Goal: Information Seeking & Learning: Learn about a topic

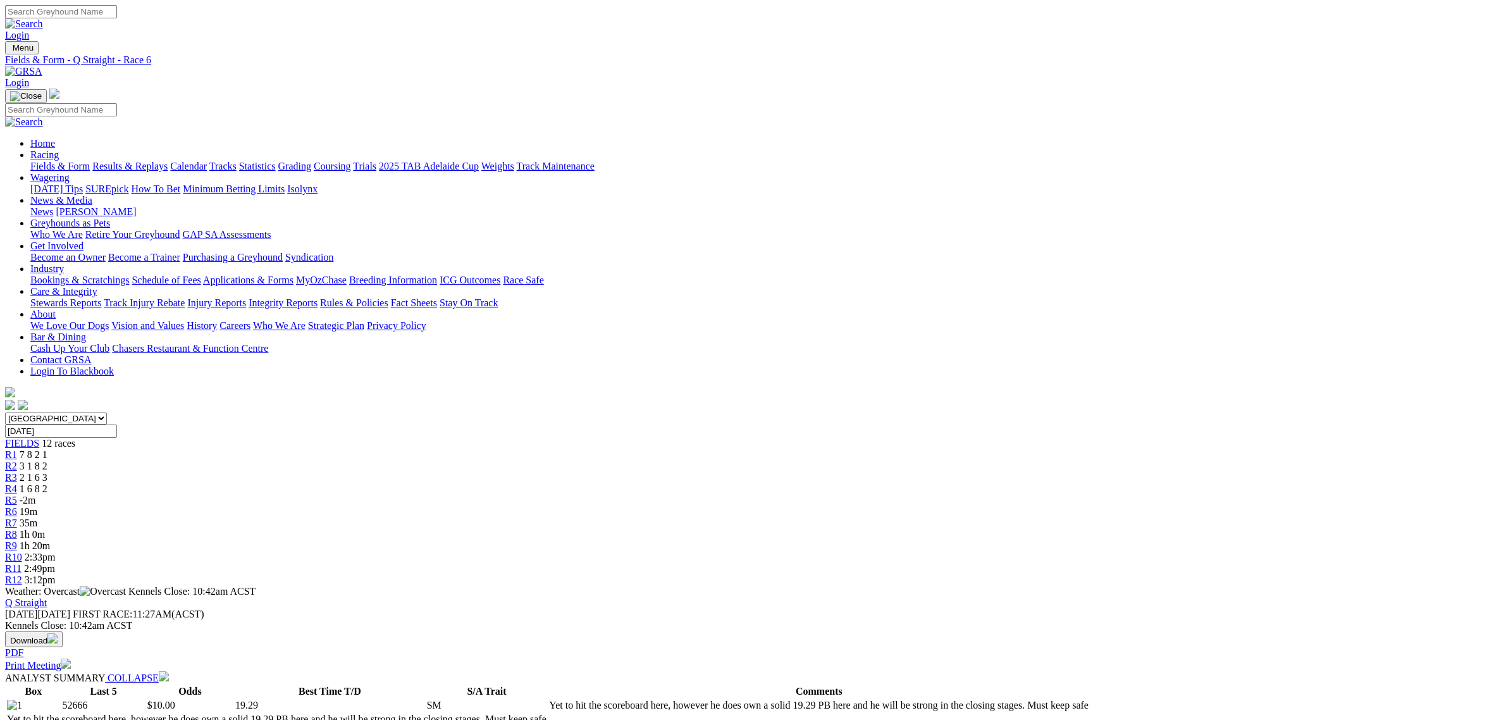
click at [913, 540] on div "R9 1h 20m" at bounding box center [753, 545] width 1496 height 11
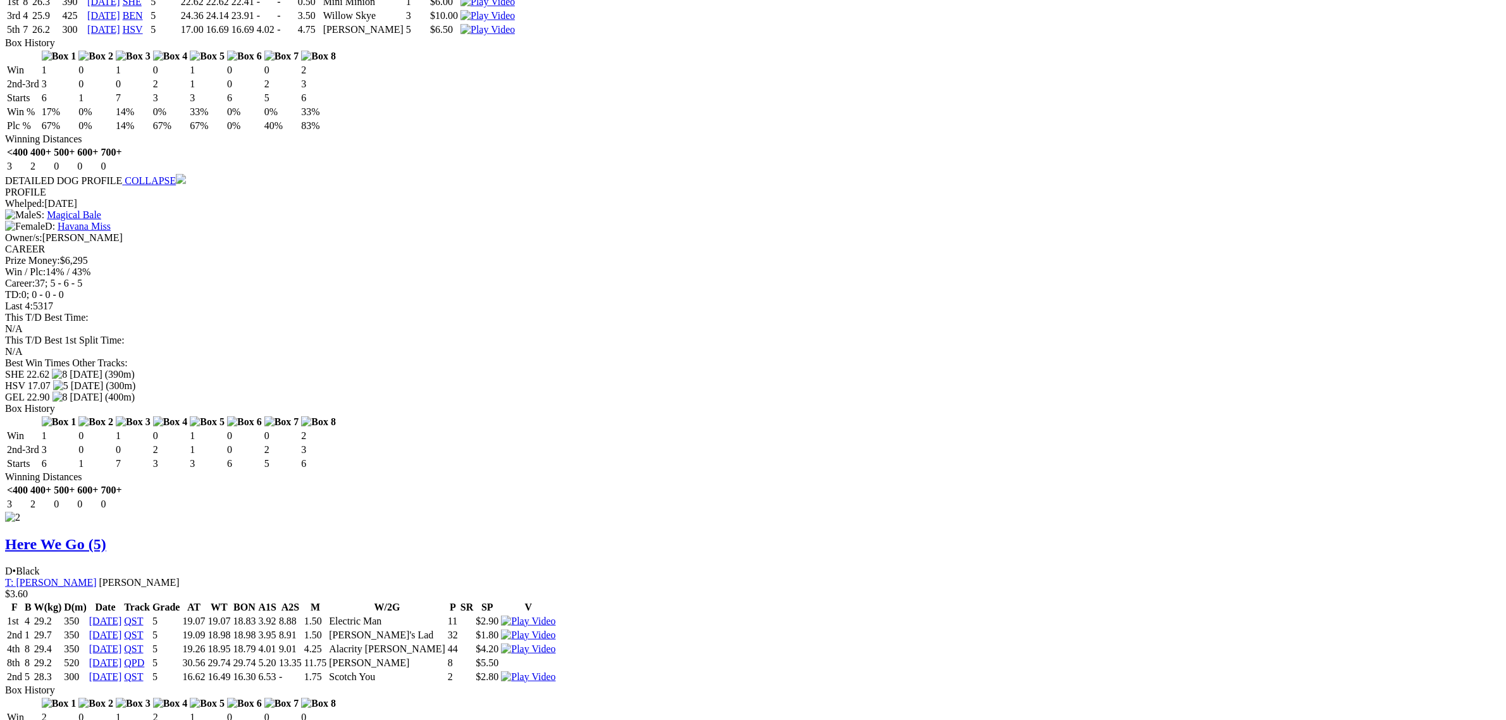
scroll to position [1344, 0]
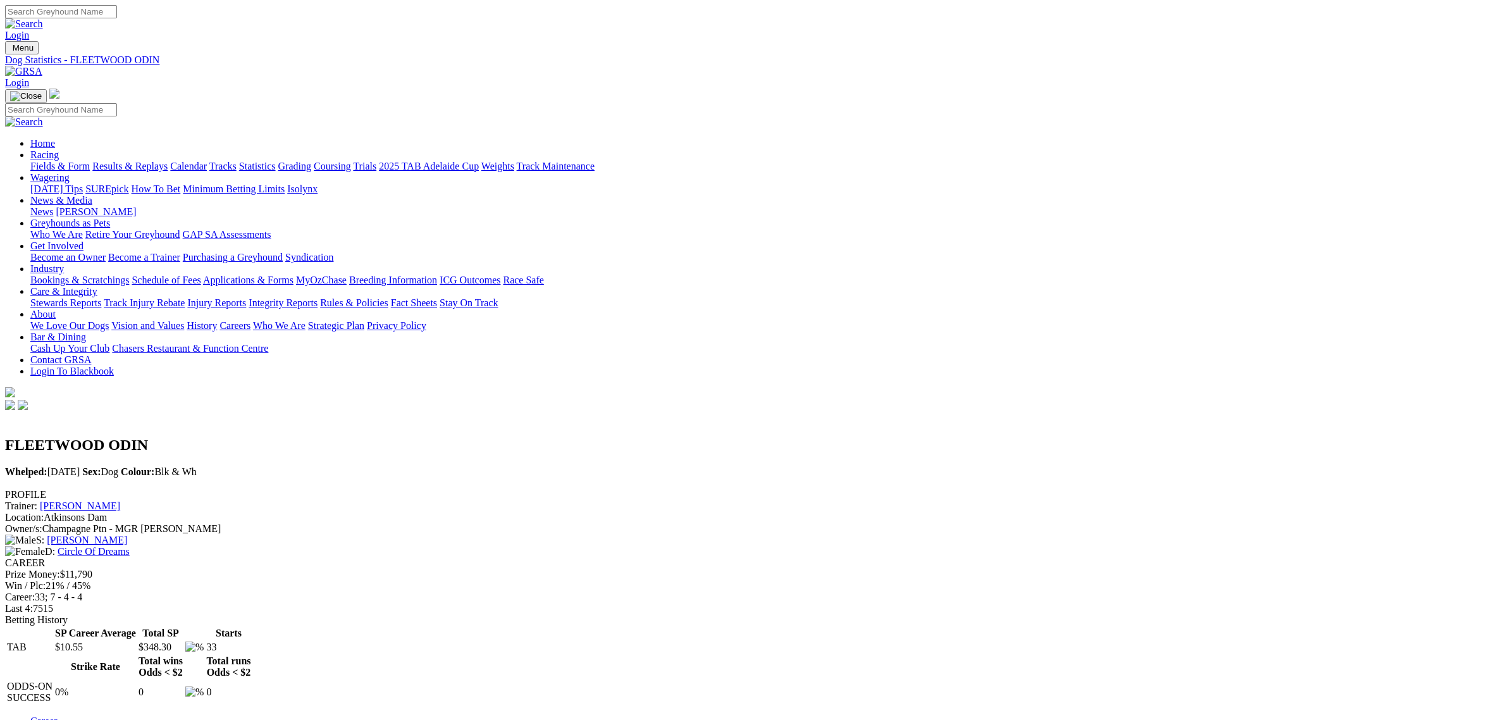
scroll to position [553, 0]
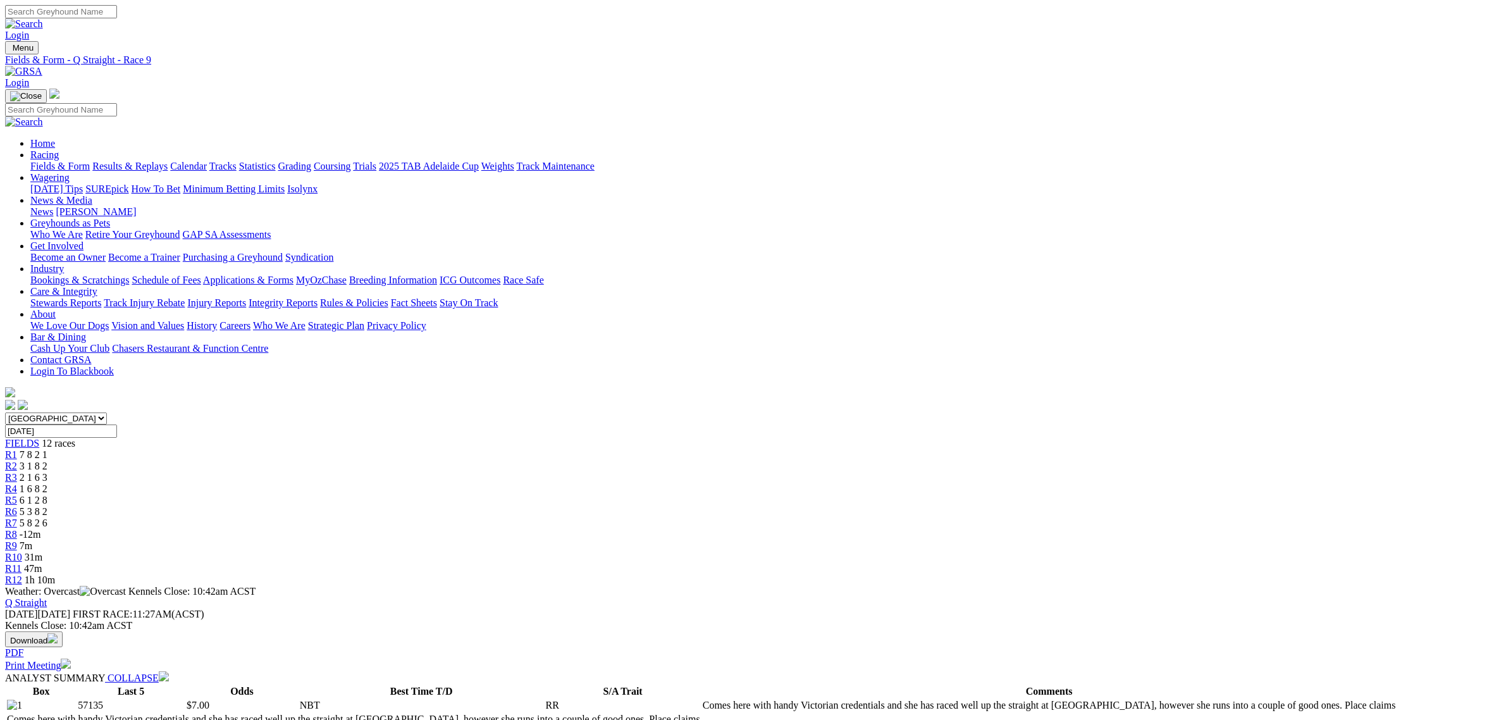
click at [988, 551] on div "R10 31m" at bounding box center [753, 556] width 1496 height 11
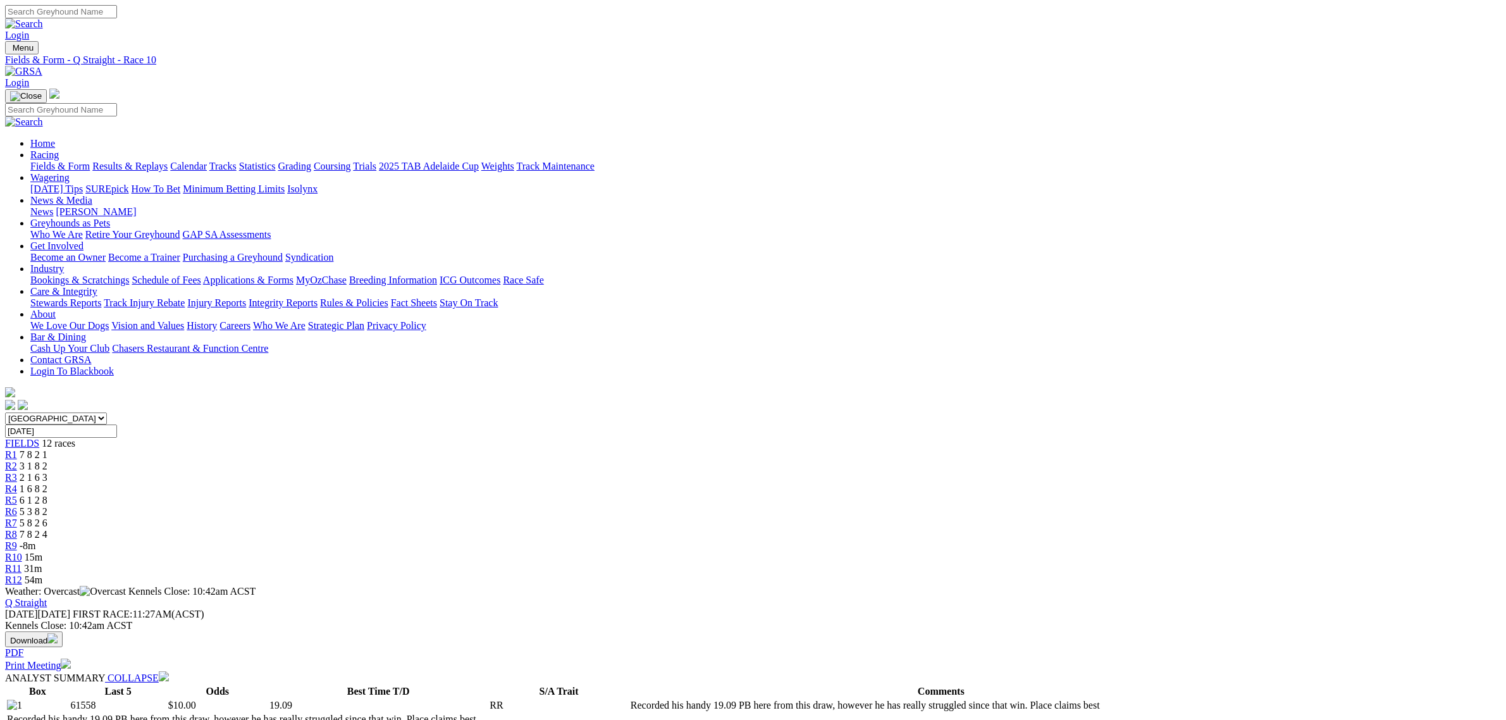
scroll to position [316, 0]
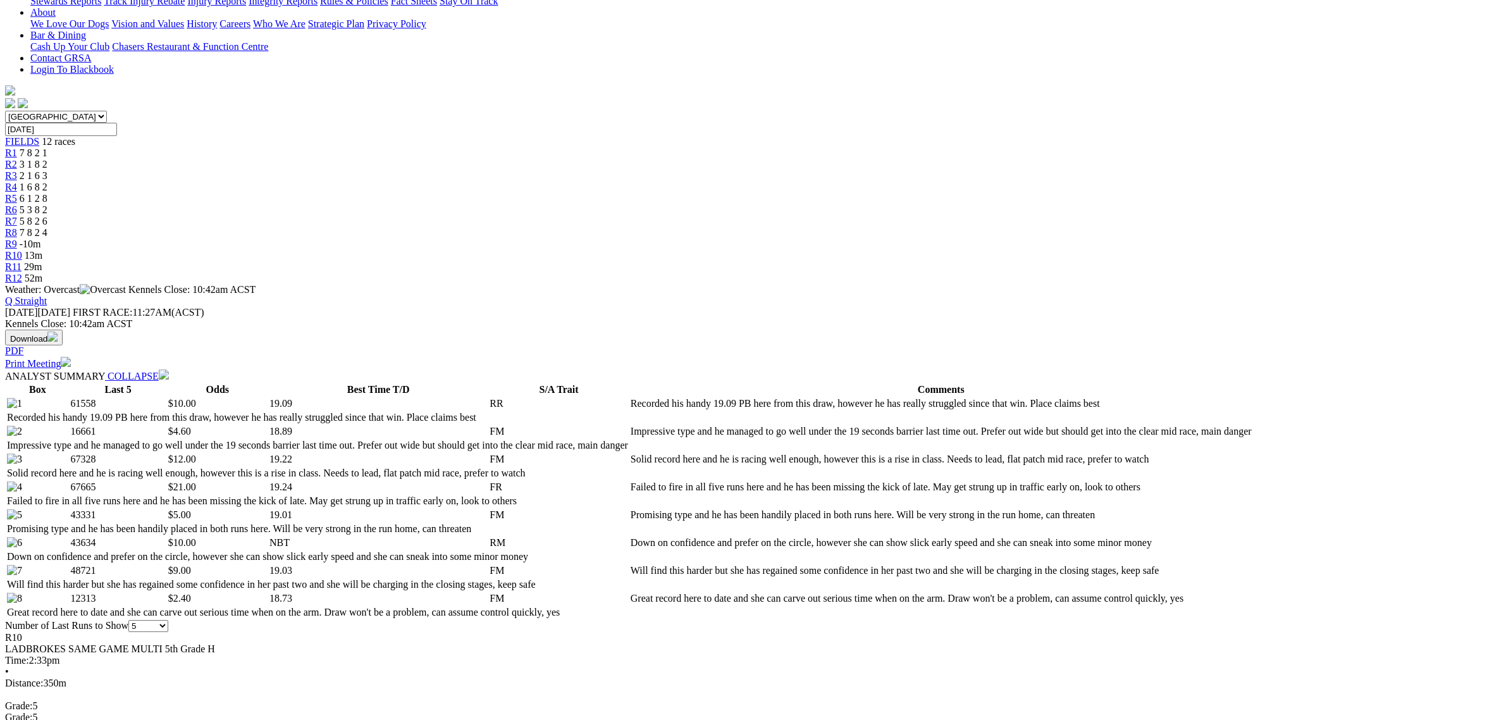
scroll to position [316, 0]
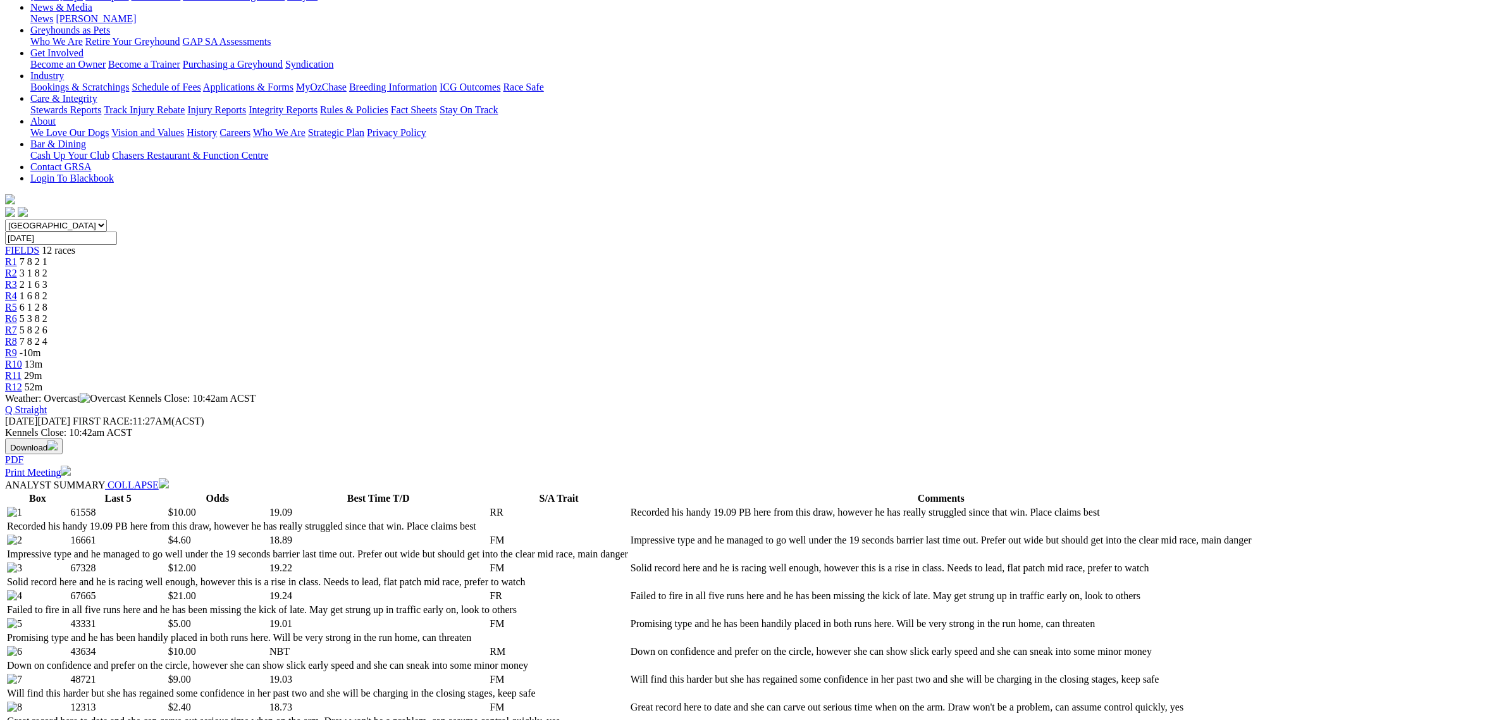
scroll to position [0, 0]
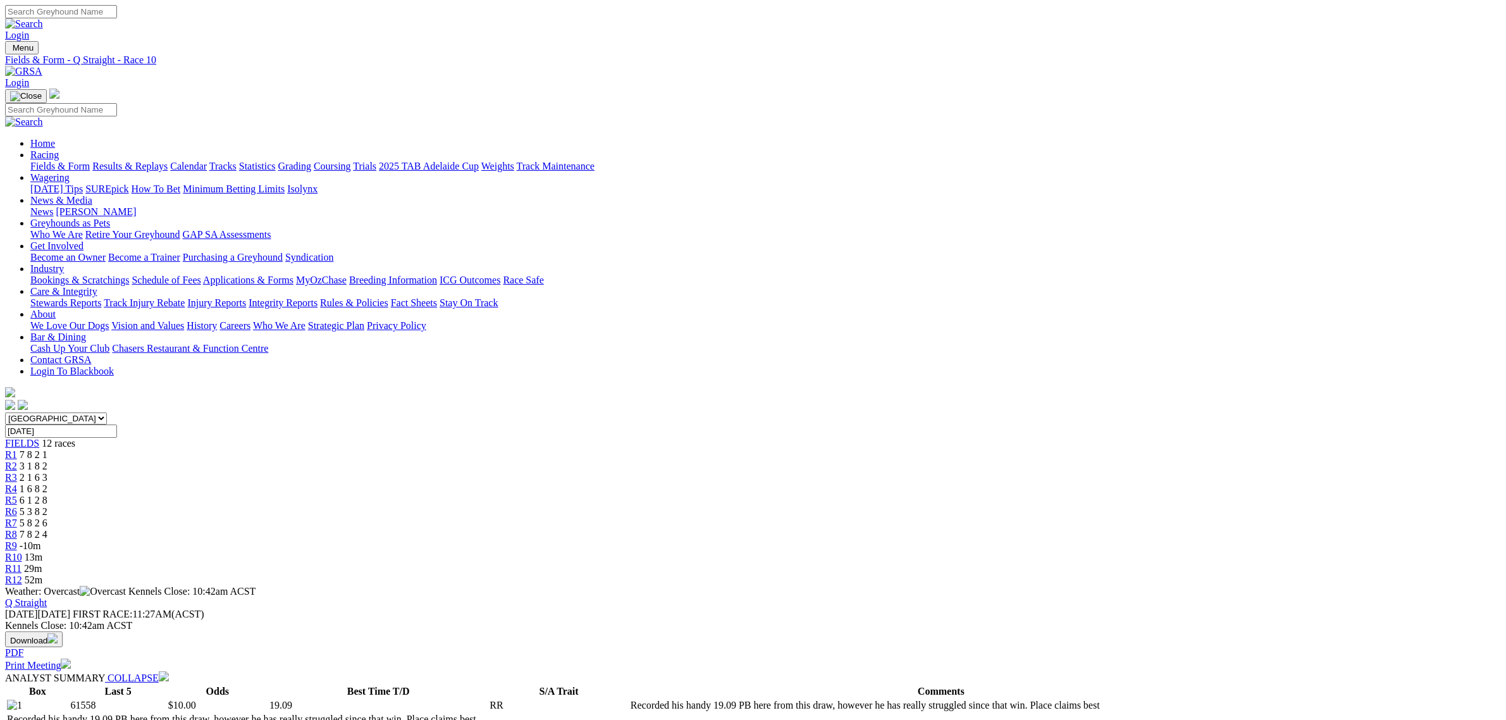
click at [909, 529] on div "R8 7 8 2 4" at bounding box center [753, 534] width 1496 height 11
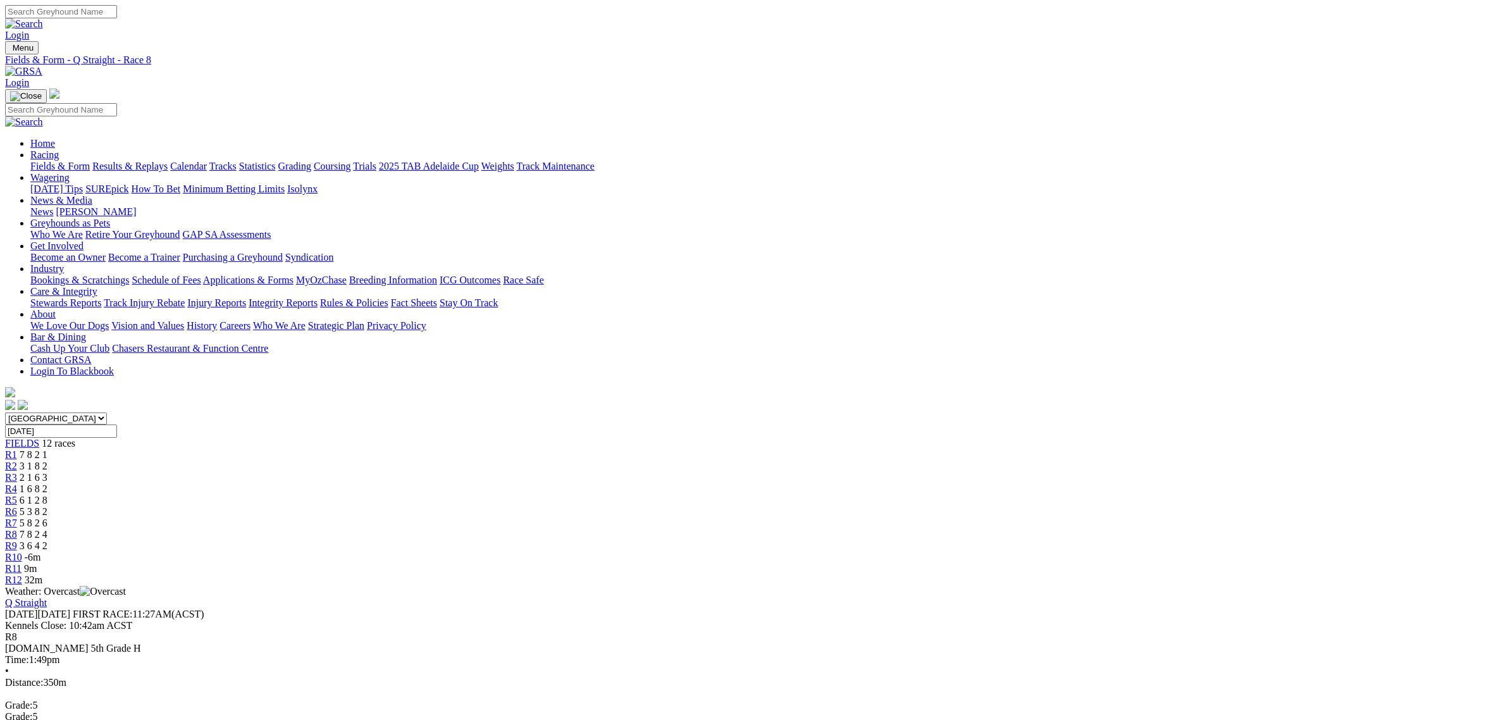
click at [960, 540] on div "R9 3 6 4 2" at bounding box center [753, 545] width 1496 height 11
click at [1019, 551] on div "R10 -6m" at bounding box center [753, 556] width 1496 height 11
